Goal: Task Accomplishment & Management: Complete application form

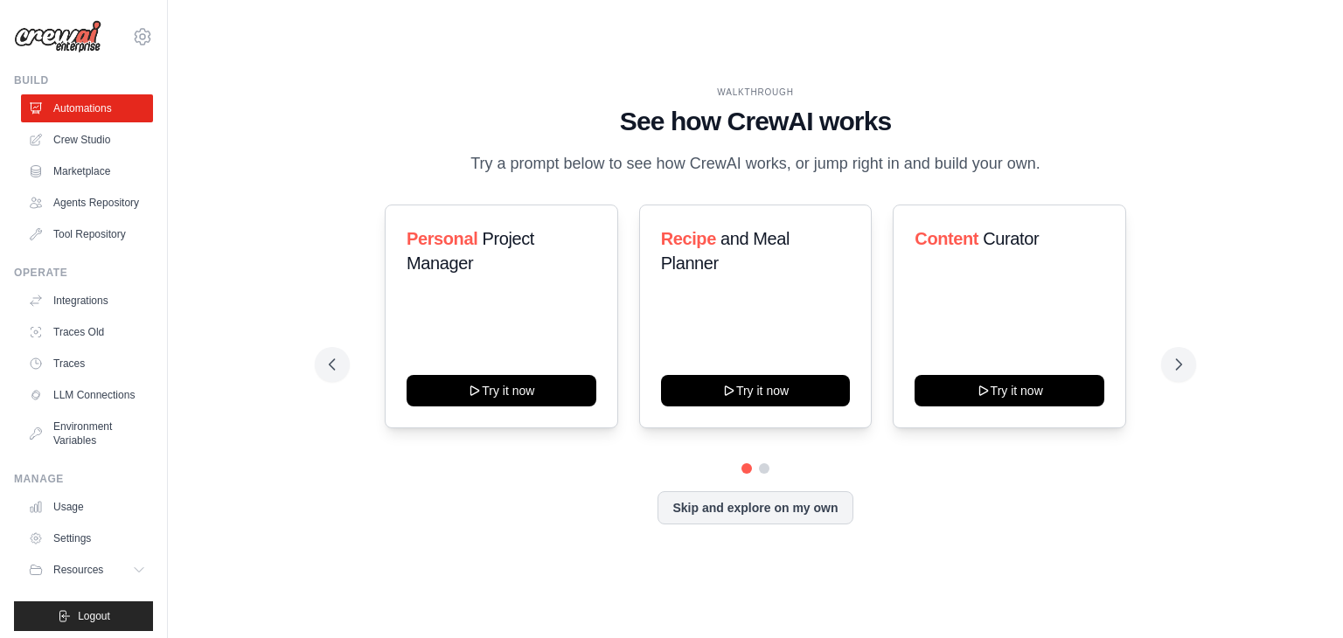
click at [720, 366] on div "Recipe and Meal Planner Try it now" at bounding box center [755, 317] width 233 height 224
click at [408, 71] on div "WALKTHROUGH See how CrewAI works Try a prompt below to see how CrewAI works, or…" at bounding box center [755, 318] width 1119 height 603
click at [89, 211] on link "Agents Repository" at bounding box center [89, 203] width 132 height 28
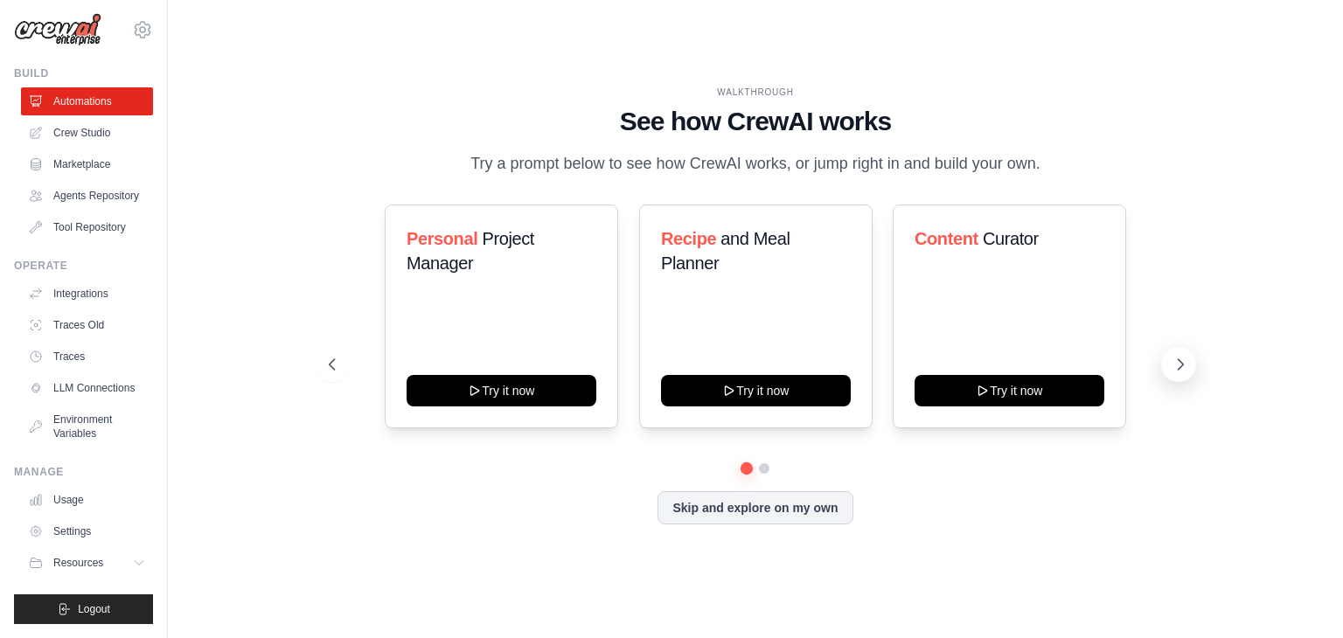
click at [1179, 357] on icon at bounding box center [1179, 364] width 17 height 17
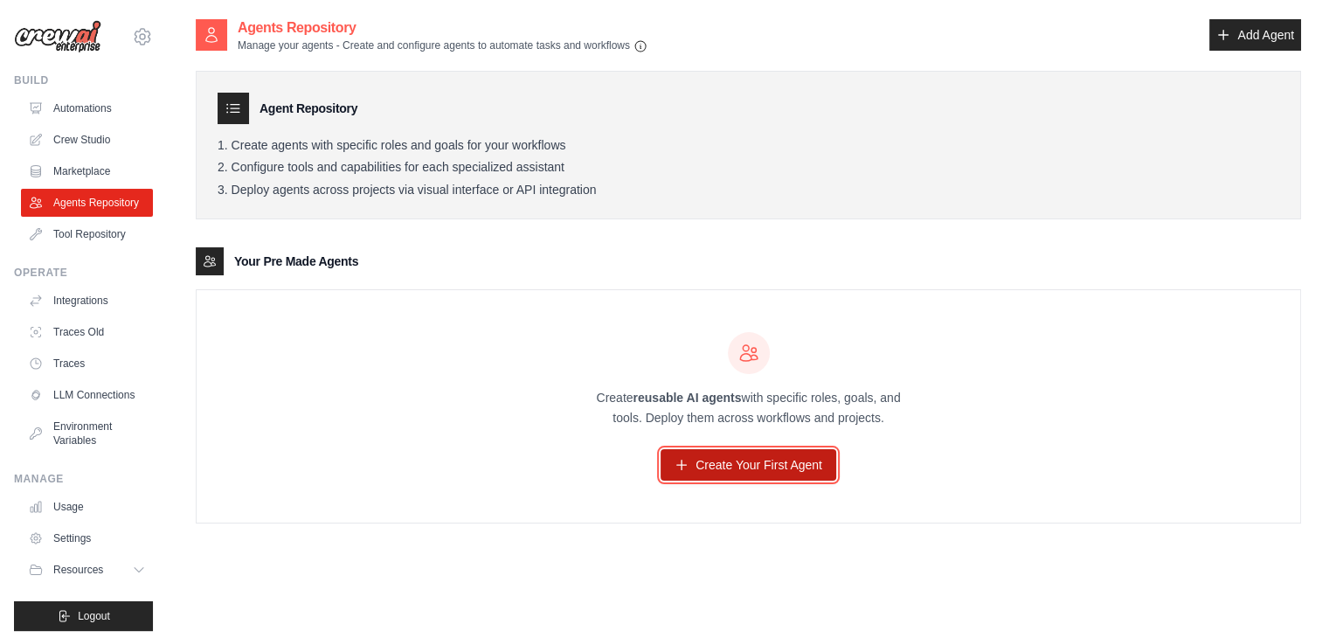
click at [689, 466] on icon at bounding box center [682, 465] width 14 height 14
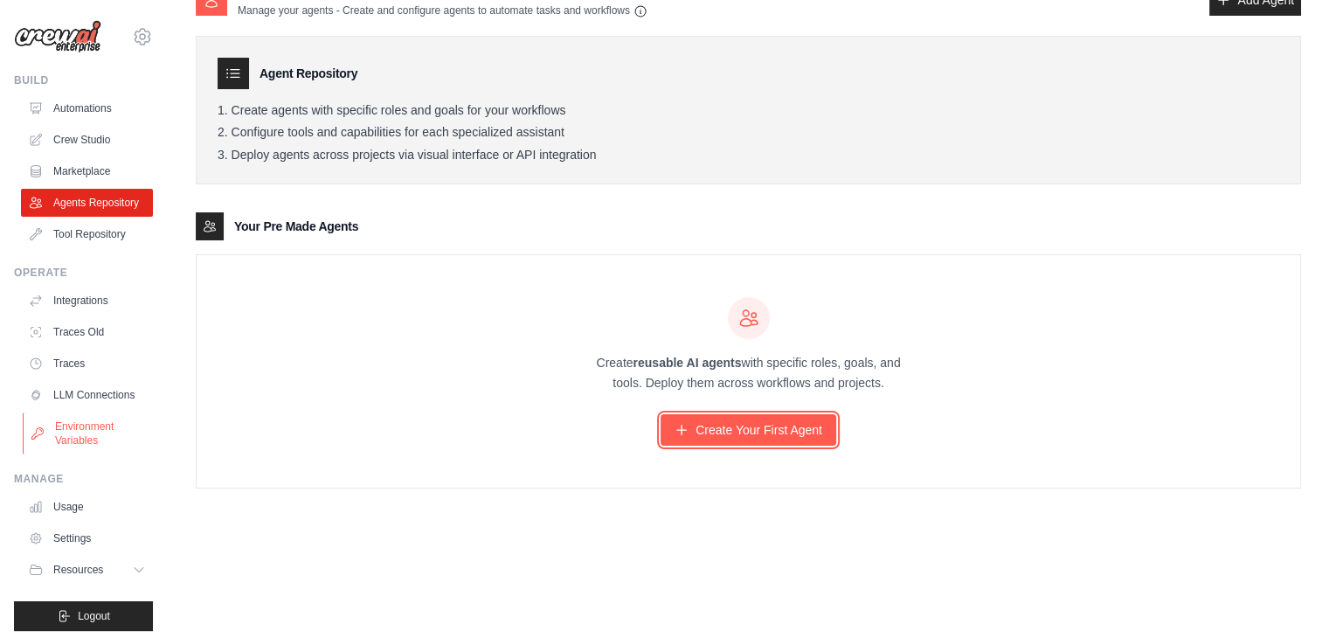
scroll to position [35, 0]
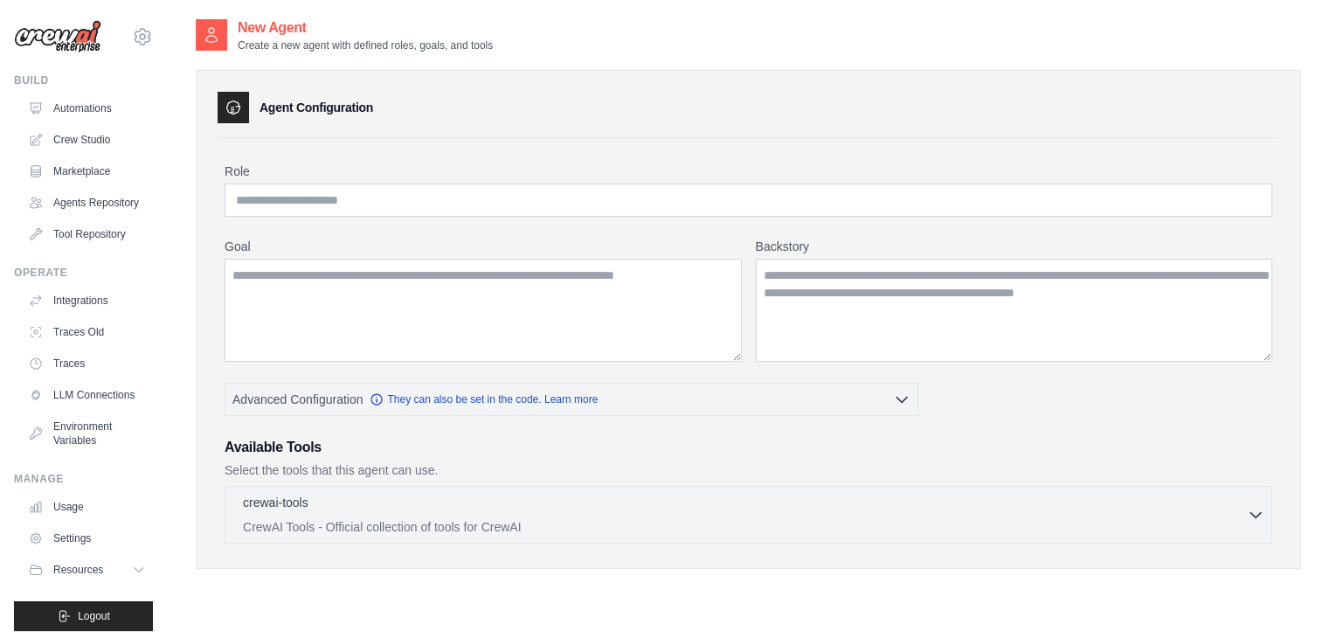
scroll to position [35, 0]
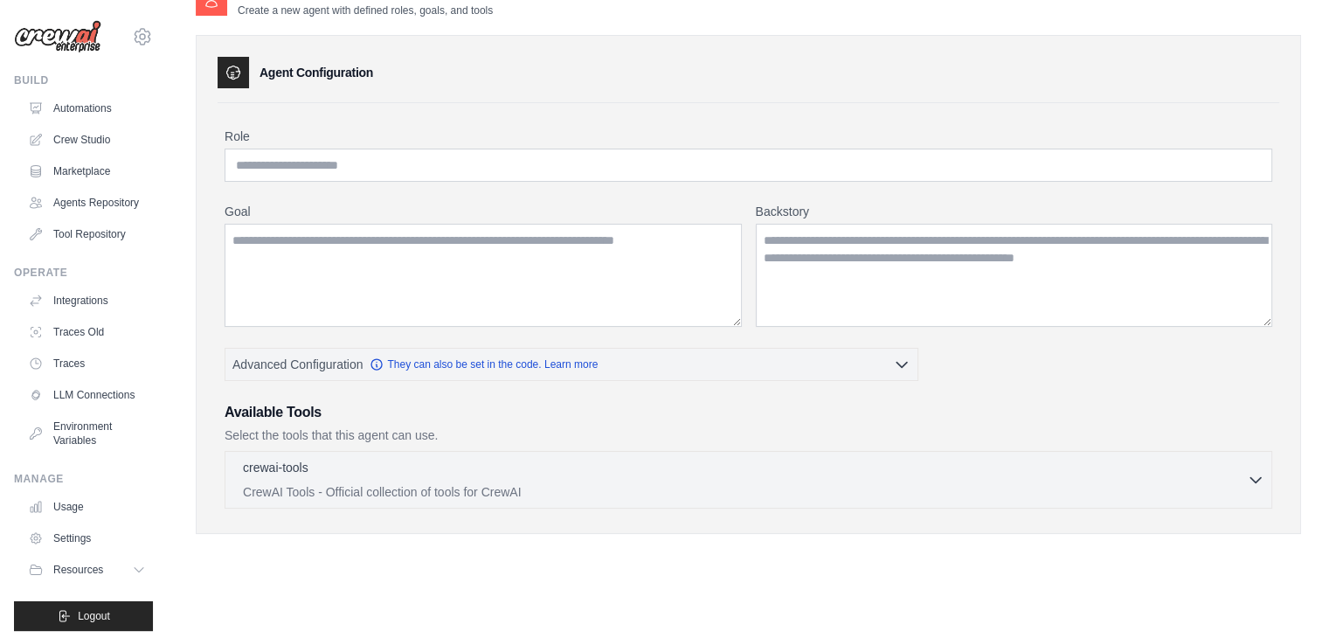
click at [804, 541] on div "New Agent Create a new agent with defined roles, goals, and tools Agent Configu…" at bounding box center [749, 272] width 1106 height 579
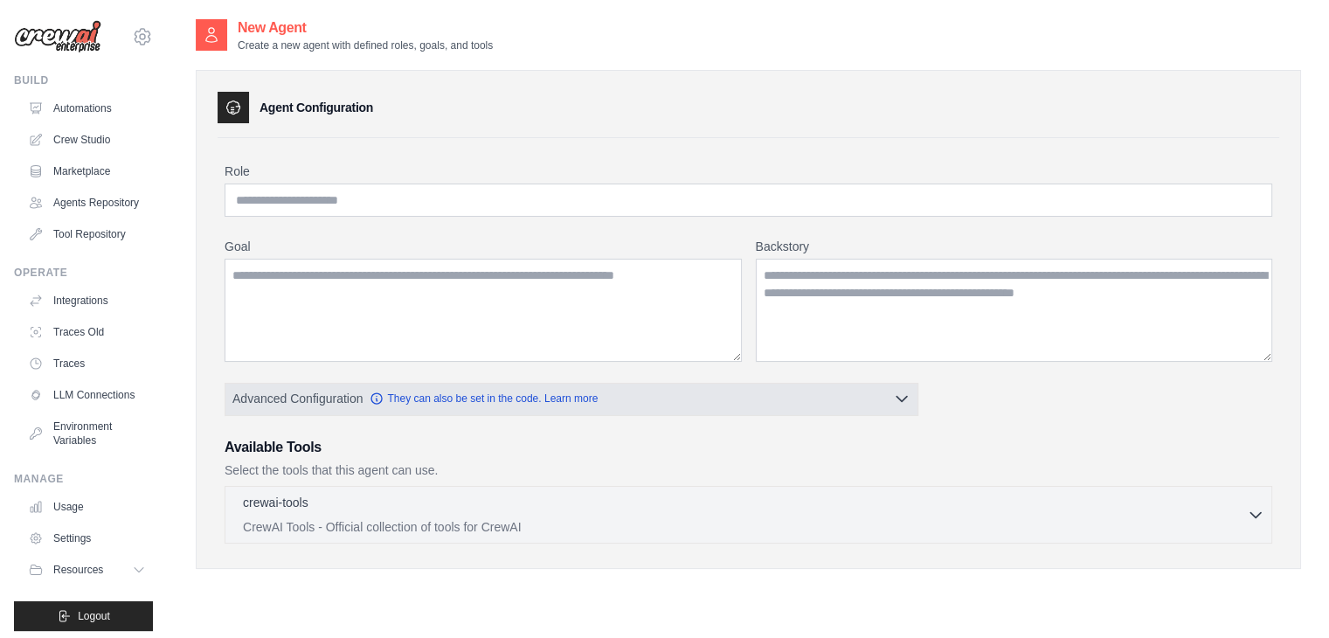
click at [669, 399] on button "Advanced Configuration They can also be set in the code. Learn more" at bounding box center [572, 398] width 692 height 31
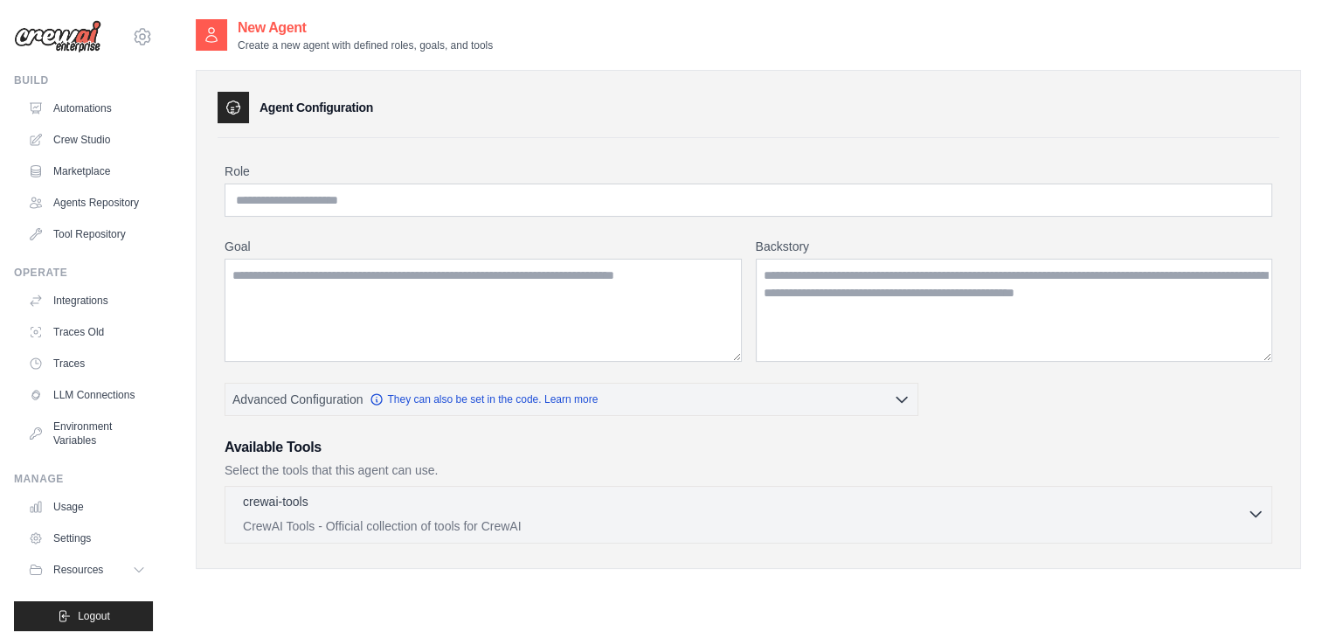
click at [546, 517] on p "CrewAI Tools - Official collection of tools for CrewAI" at bounding box center [745, 525] width 1004 height 17
click at [1261, 511] on icon "button" at bounding box center [1255, 513] width 17 height 17
click at [84, 308] on link "Integrations" at bounding box center [89, 301] width 132 height 28
click at [343, 190] on input "Role" at bounding box center [749, 200] width 1048 height 33
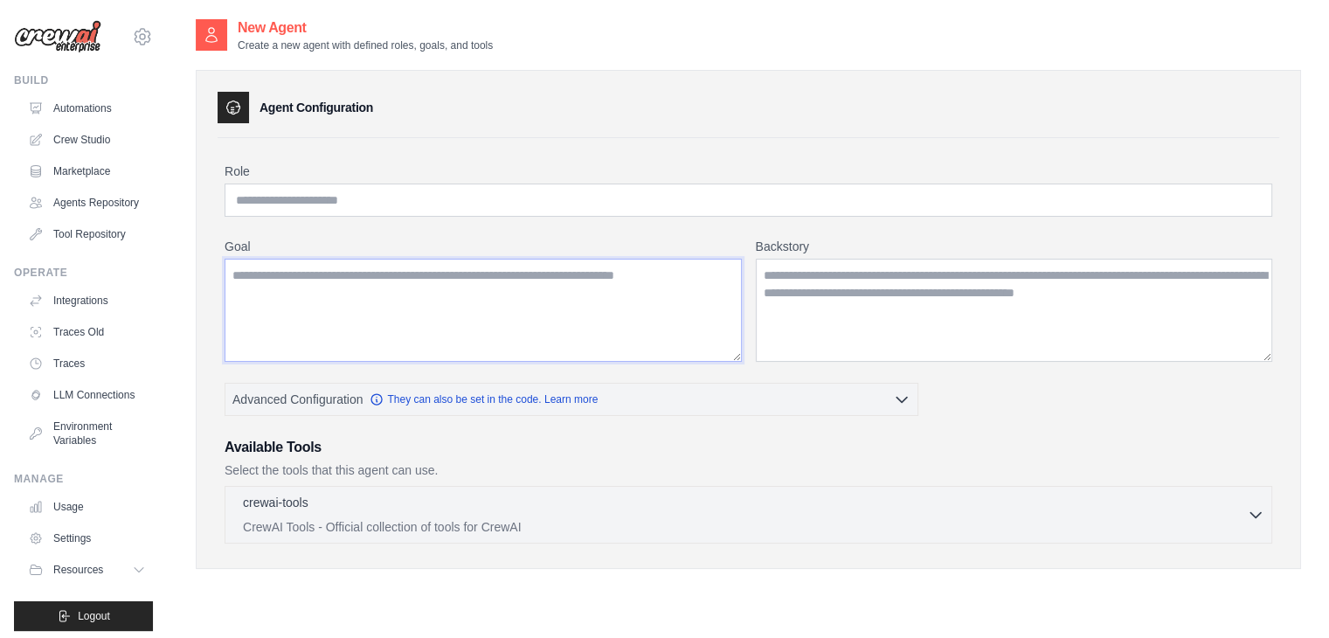
click at [302, 263] on textarea "Goal" at bounding box center [483, 310] width 517 height 103
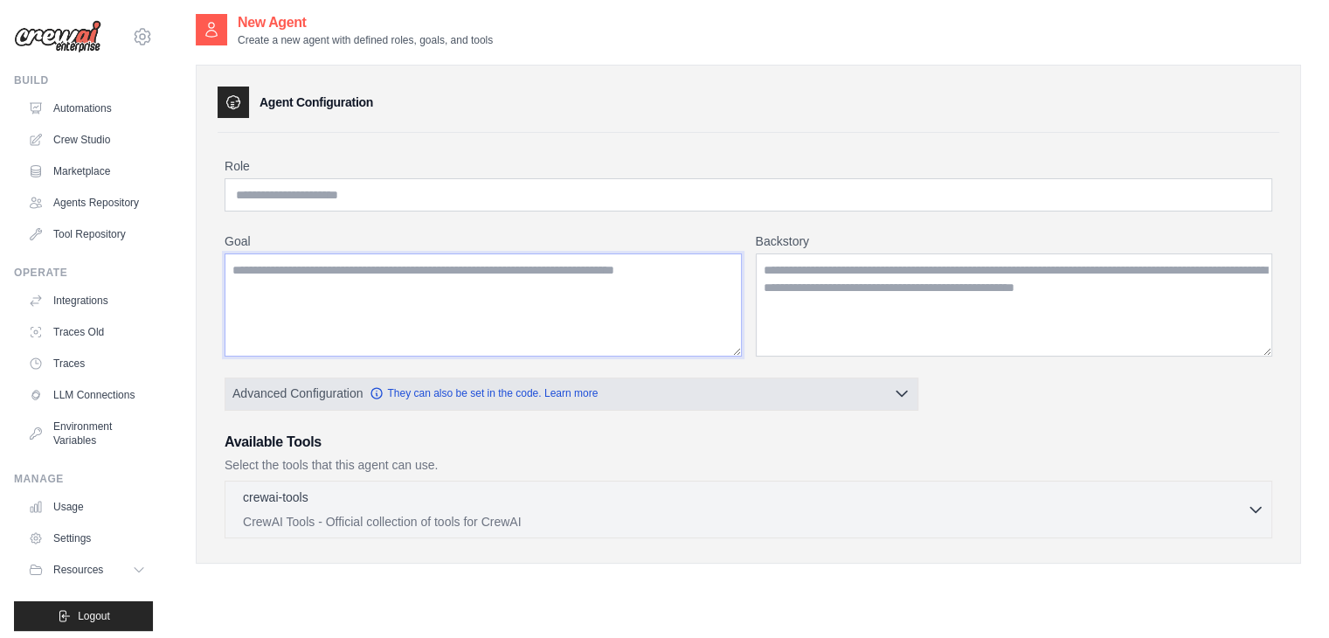
scroll to position [6, 0]
click at [899, 389] on icon "button" at bounding box center [901, 392] width 17 height 17
click at [533, 393] on link "They can also be set in the code. Learn more" at bounding box center [484, 392] width 228 height 14
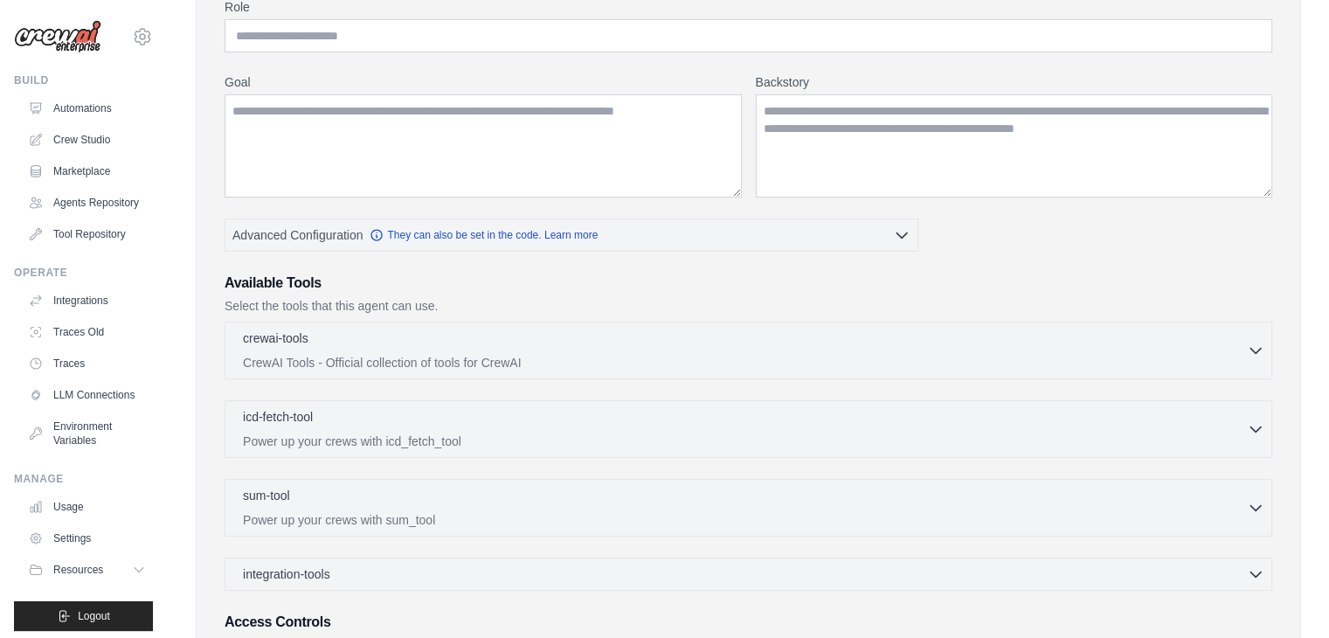
scroll to position [28, 0]
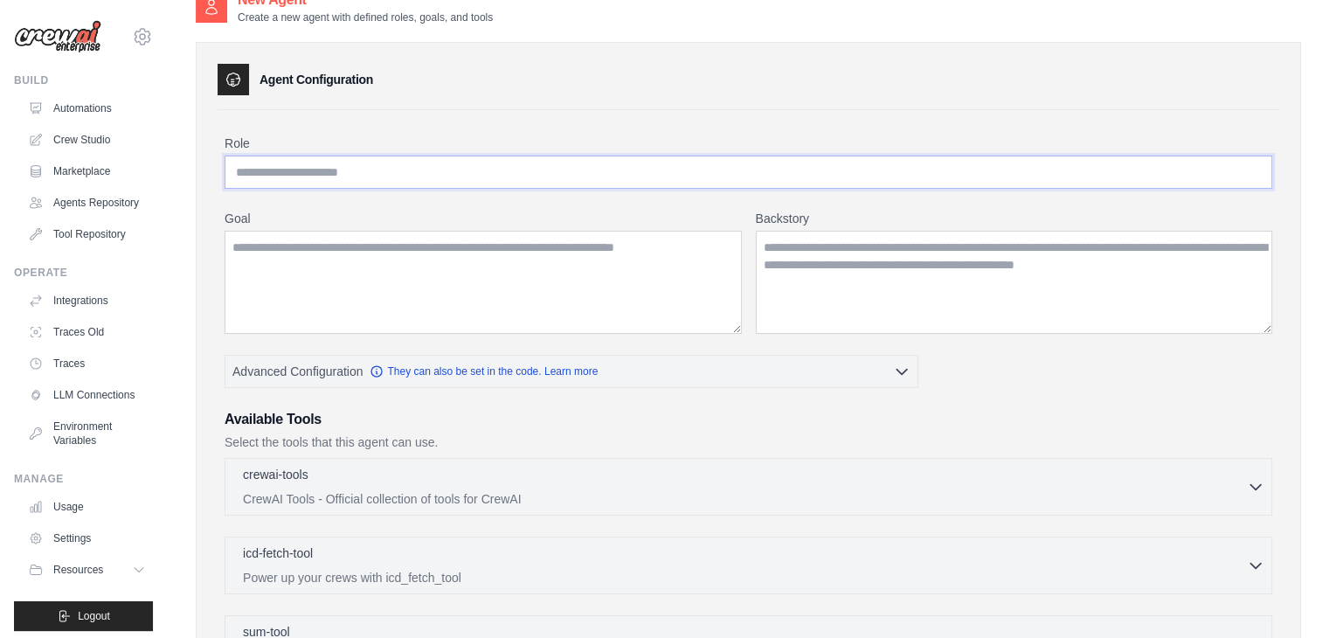
click at [327, 176] on input "Role" at bounding box center [749, 172] width 1048 height 33
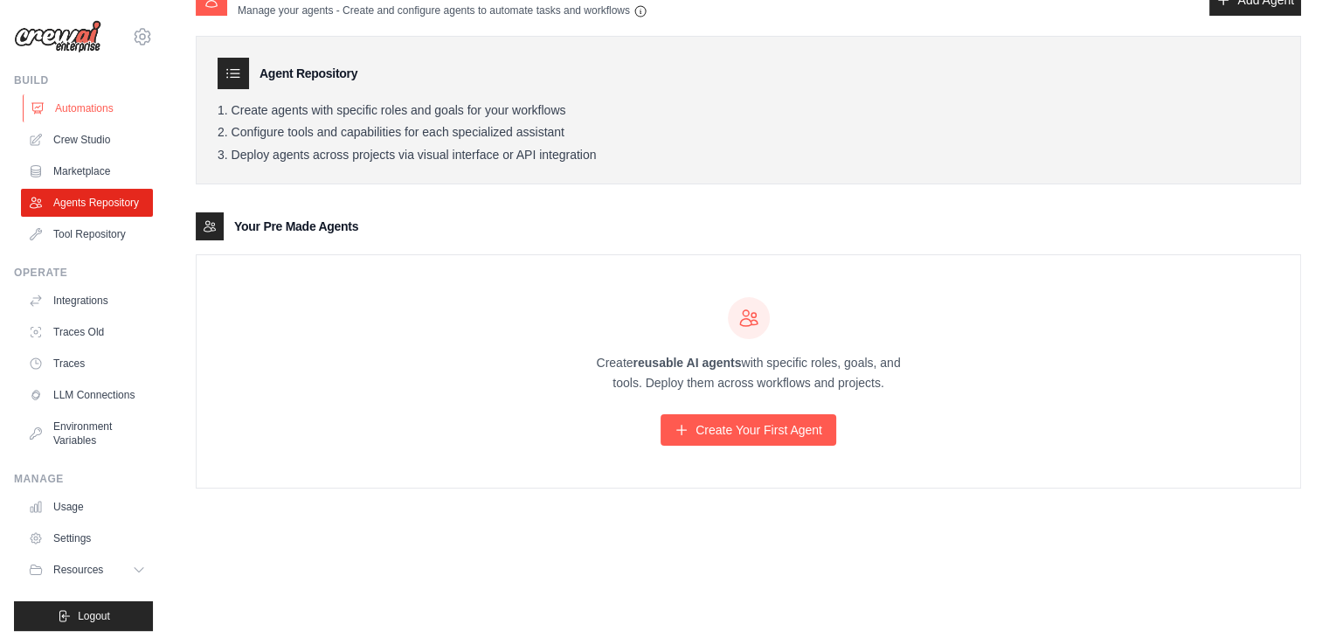
click at [95, 100] on link "Automations" at bounding box center [89, 108] width 132 height 28
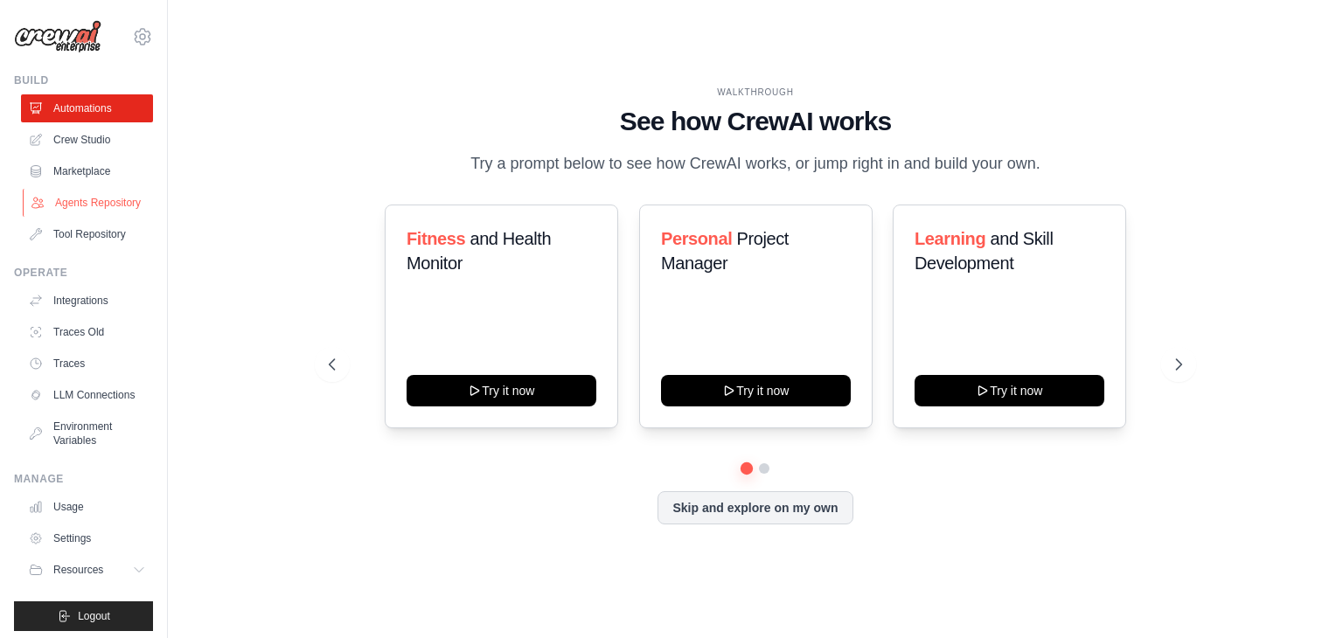
scroll to position [35, 0]
